Goal: Task Accomplishment & Management: Complete application form

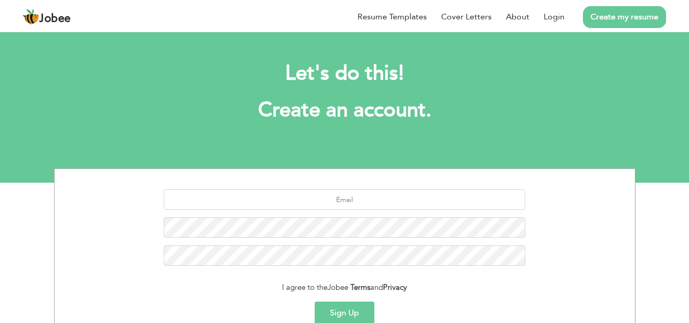
click at [48, 22] on span "Jobee" at bounding box center [55, 18] width 32 height 11
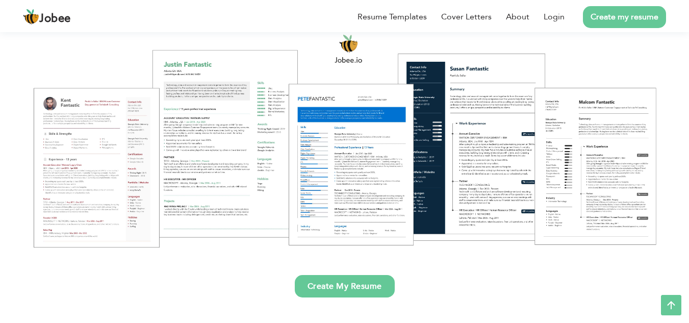
scroll to position [91, 0]
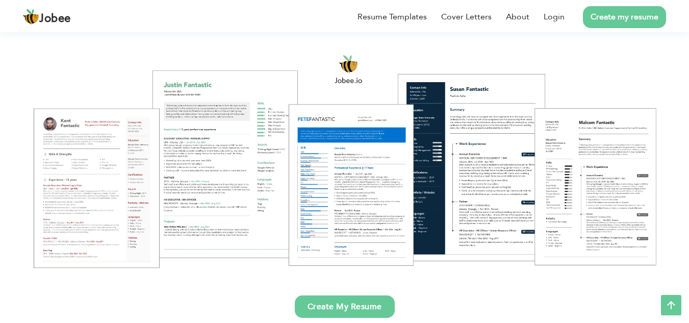
click at [358, 310] on link "Create My Resume" at bounding box center [345, 306] width 100 height 22
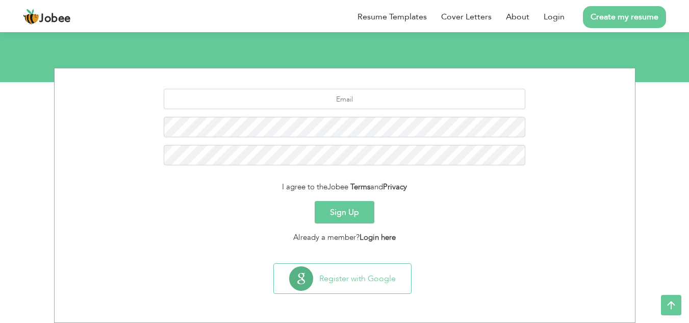
scroll to position [71, 0]
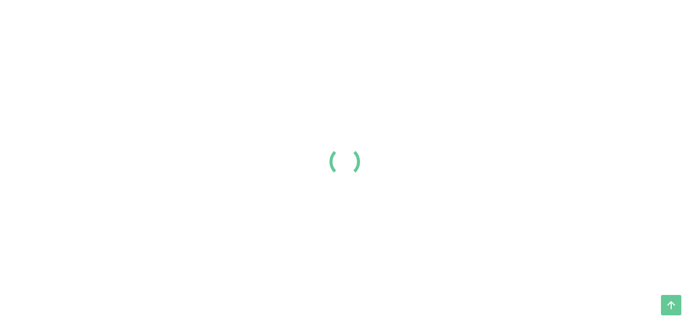
click at [19, 249] on div at bounding box center [344, 161] width 689 height 323
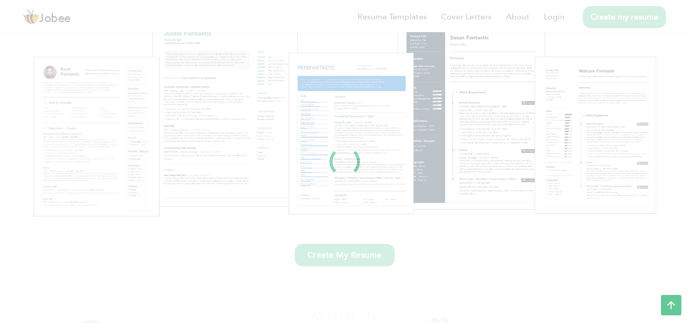
scroll to position [91, 0]
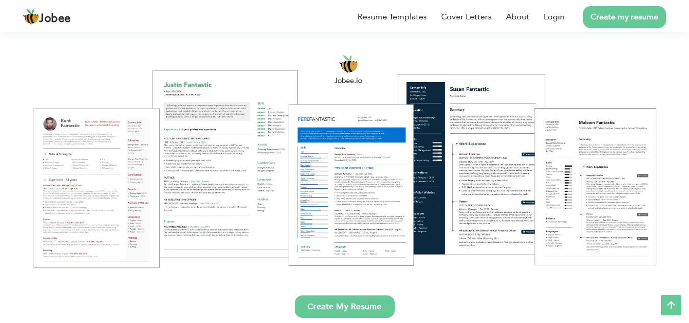
click at [105, 193] on div at bounding box center [344, 161] width 673 height 238
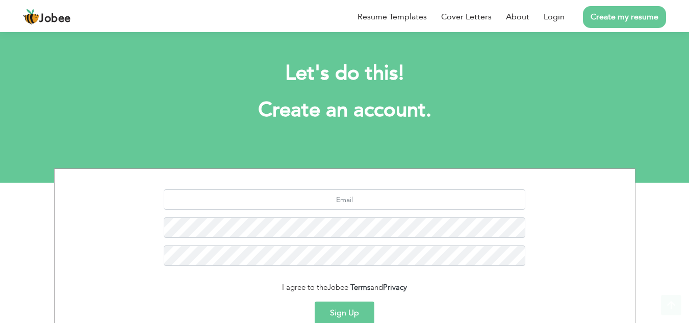
scroll to position [84, 0]
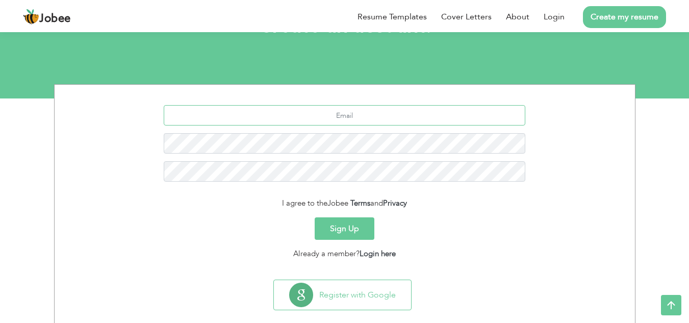
click at [332, 116] on input "text" at bounding box center [344, 115] width 361 height 20
click at [325, 117] on input "ak62930092@gmail.com" at bounding box center [344, 115] width 361 height 20
type input "[EMAIL_ADDRESS][DOMAIN_NAME]"
click at [192, 239] on div "Sign Up" at bounding box center [344, 228] width 565 height 22
click at [369, 222] on button "Sign Up" at bounding box center [344, 228] width 60 height 22
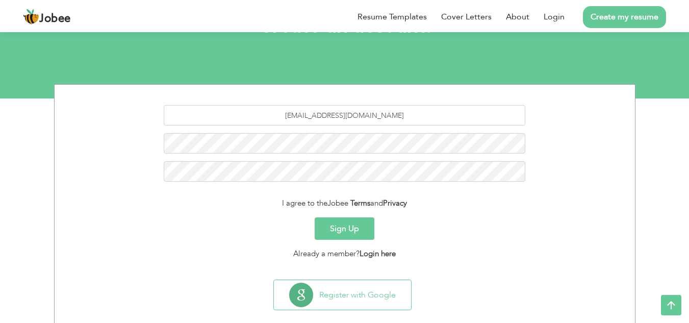
scroll to position [100, 0]
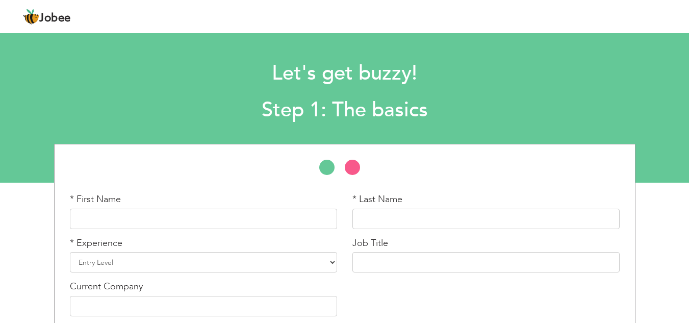
scroll to position [47, 0]
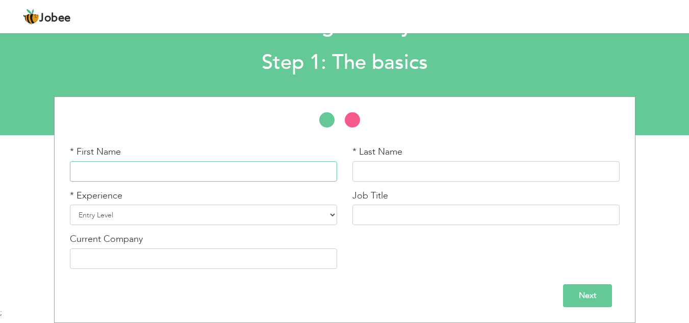
click at [235, 162] on input "text" at bounding box center [203, 171] width 267 height 20
type input "[PERSON_NAME]"
type input "KHAN"
click at [329, 217] on select "Entry Level Less than 1 Year 1 Year 2 Years 3 Years 4 Years 5 Years 6 Years 7 Y…" at bounding box center [203, 214] width 267 height 20
click at [325, 213] on select "Entry Level Less than 1 Year 1 Year 2 Years 3 Years 4 Years 5 Years 6 Years 7 Y…" at bounding box center [203, 214] width 267 height 20
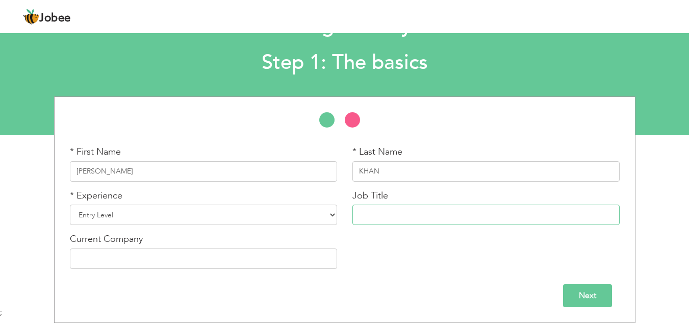
click at [388, 213] on input "text" at bounding box center [485, 214] width 267 height 20
click at [169, 259] on input "text" at bounding box center [203, 258] width 267 height 20
click at [447, 280] on div "Next" at bounding box center [344, 291] width 565 height 31
click at [564, 292] on input "Next" at bounding box center [587, 295] width 49 height 23
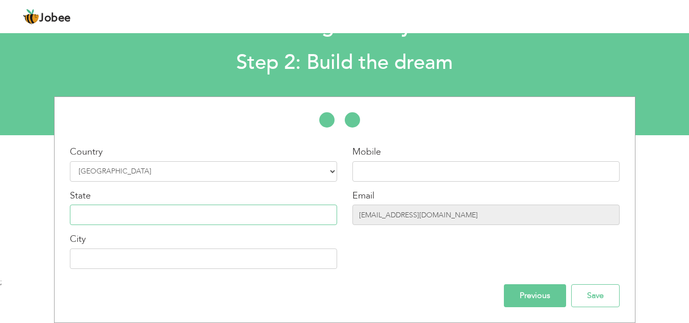
click at [215, 206] on input "text" at bounding box center [203, 214] width 267 height 20
type input "O"
click at [272, 261] on input "text" at bounding box center [203, 258] width 267 height 20
click at [271, 261] on input "text" at bounding box center [203, 258] width 267 height 20
type input "[GEOGRAPHIC_DATA]"
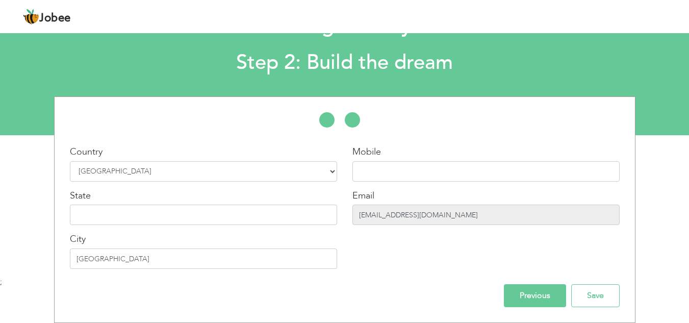
click at [467, 216] on input "[EMAIL_ADDRESS][DOMAIN_NAME]" at bounding box center [485, 214] width 267 height 20
click at [430, 222] on input "[EMAIL_ADDRESS][DOMAIN_NAME]" at bounding box center [485, 214] width 267 height 20
drag, startPoint x: 433, startPoint y: 219, endPoint x: 306, endPoint y: 220, distance: 127.4
click at [306, 220] on div "Country Select Country Afghanistan Albania Algeria American Samoa Andorra Angol…" at bounding box center [345, 210] width 580 height 131
click at [439, 274] on div "Mobile Email ak6230092@gmail.com" at bounding box center [486, 210] width 282 height 131
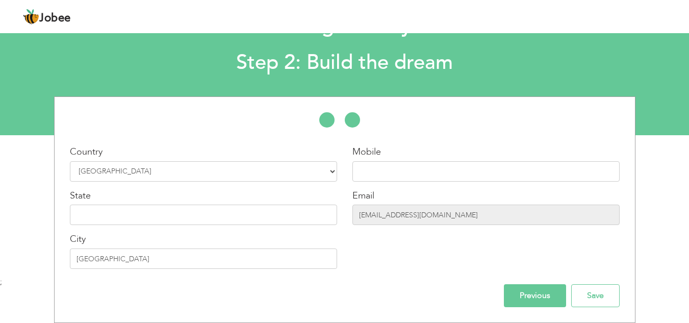
click at [81, 62] on div "Let's get buzzy! Step 2: Build the dream" at bounding box center [344, 42] width 689 height 78
click at [386, 166] on input "text" at bounding box center [485, 171] width 267 height 20
type input "03102486648"
click at [596, 303] on input "Save" at bounding box center [595, 295] width 48 height 23
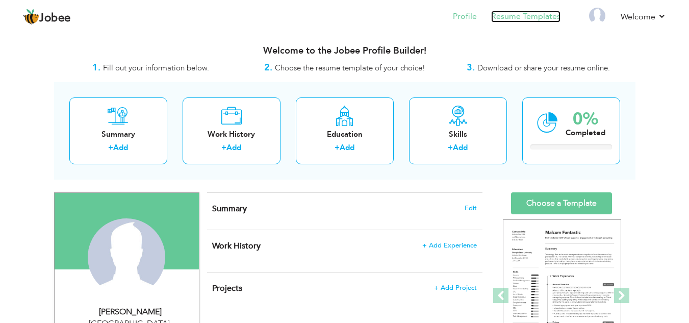
click at [546, 17] on link "Resume Templates" at bounding box center [525, 17] width 69 height 12
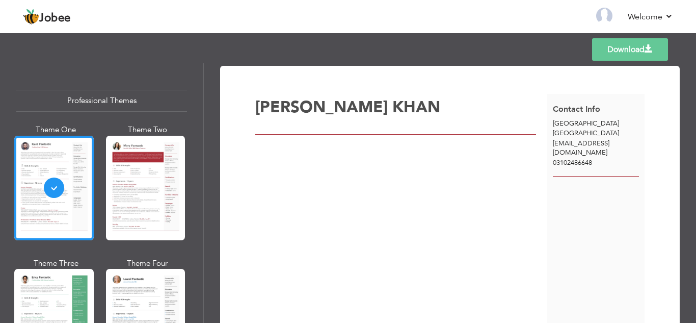
click at [601, 142] on span "[EMAIL_ADDRESS][DOMAIN_NAME]" at bounding box center [581, 148] width 57 height 19
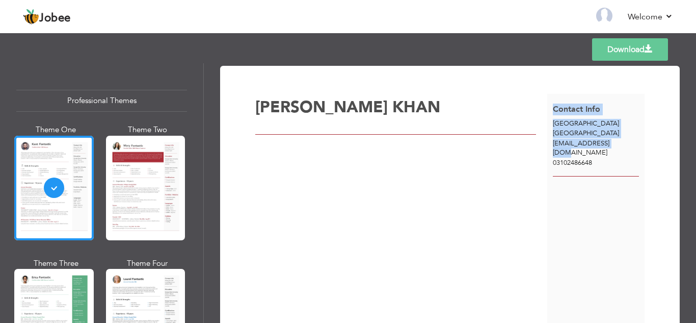
drag, startPoint x: 618, startPoint y: 144, endPoint x: 493, endPoint y: 141, distance: 124.9
click at [493, 141] on div "[PERSON_NAME] Contact Info [GEOGRAPHIC_DATA]" at bounding box center [450, 215] width 390 height 242
click at [631, 115] on div "Contact Info [GEOGRAPHIC_DATA] [GEOGRAPHIC_DATA] [EMAIL_ADDRESS][DOMAIN_NAME] 0…" at bounding box center [595, 135] width 97 height 82
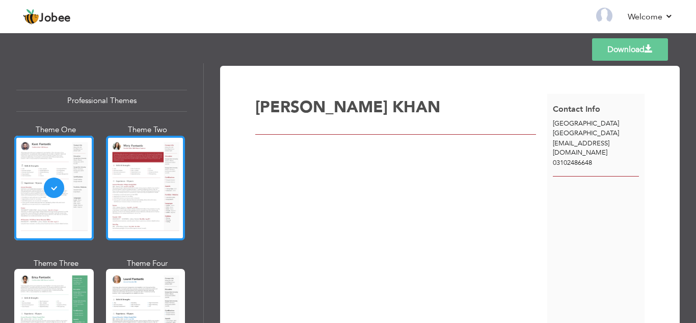
click at [141, 193] on div at bounding box center [146, 188] width 80 height 104
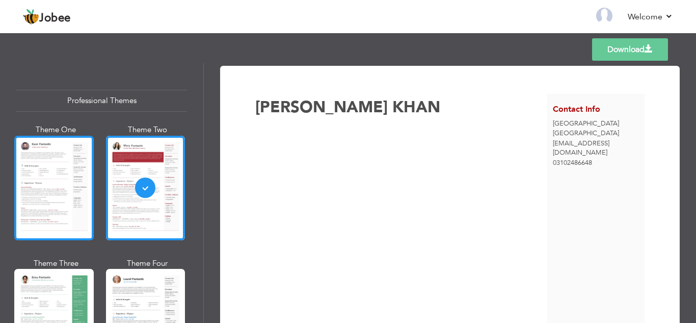
click at [59, 184] on div at bounding box center [54, 188] width 80 height 104
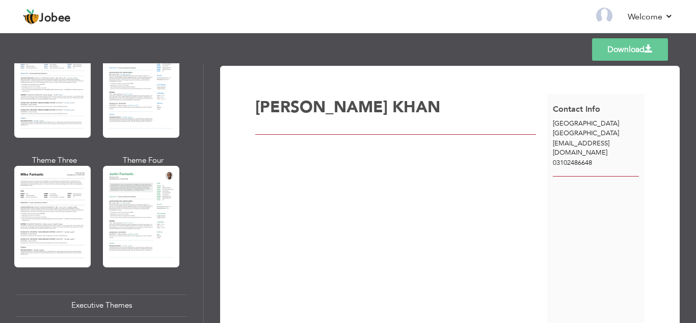
scroll to position [376, 0]
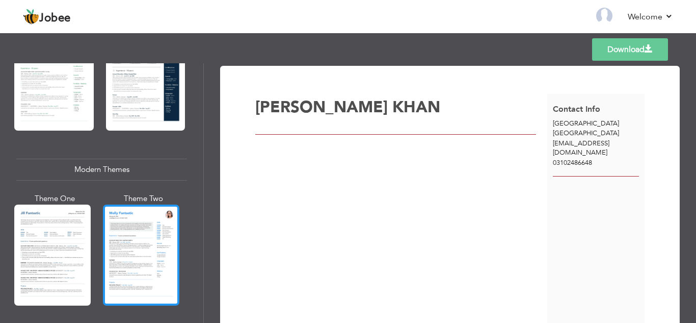
click at [142, 222] on div at bounding box center [141, 254] width 76 height 101
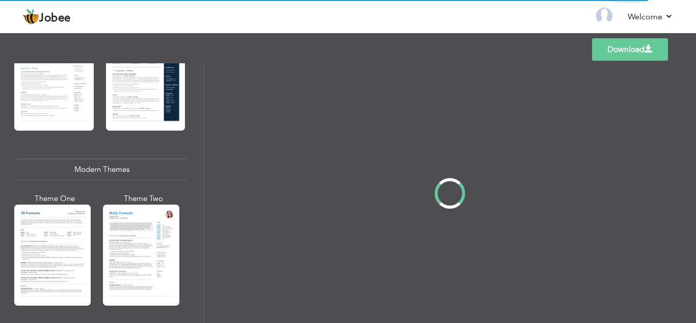
click at [275, 94] on div at bounding box center [450, 192] width 492 height 259
